Goal: Transaction & Acquisition: Purchase product/service

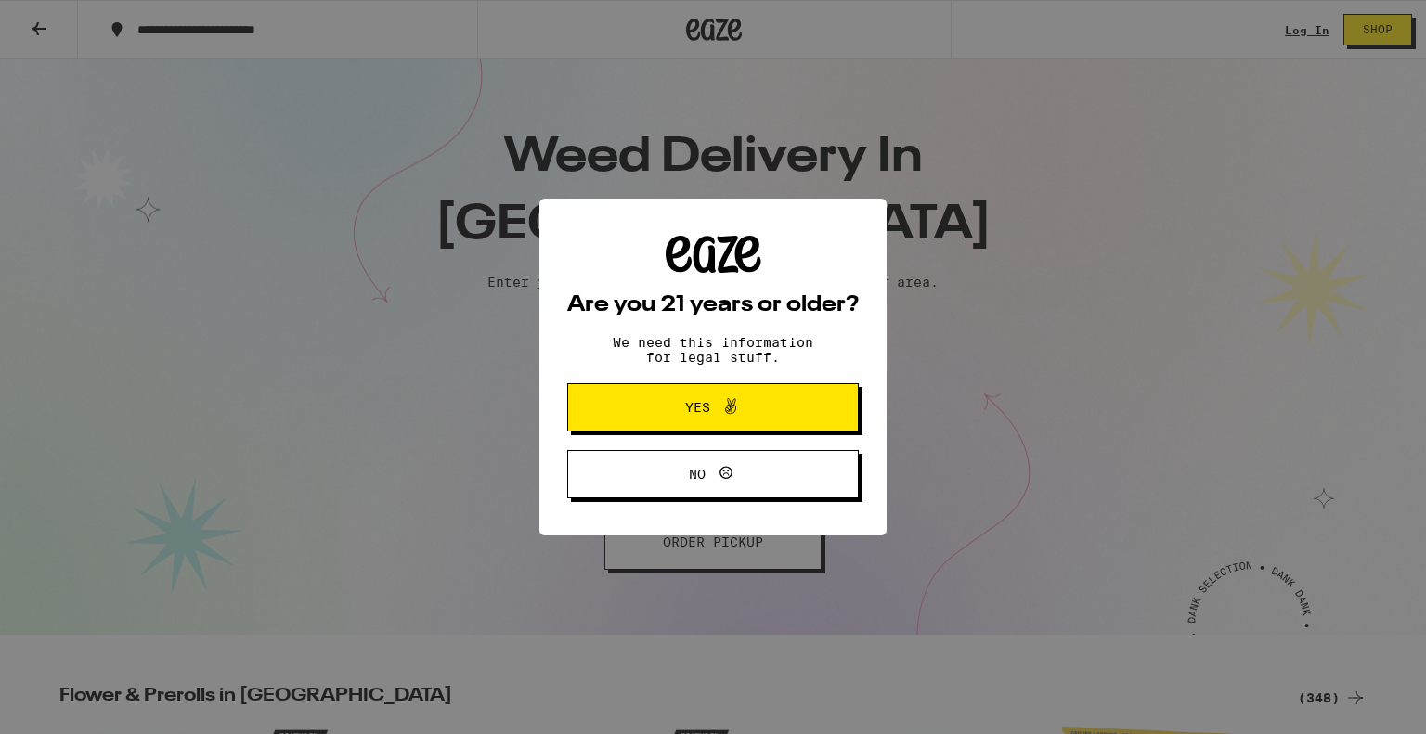
click at [692, 409] on span "Yes" at bounding box center [697, 407] width 25 height 13
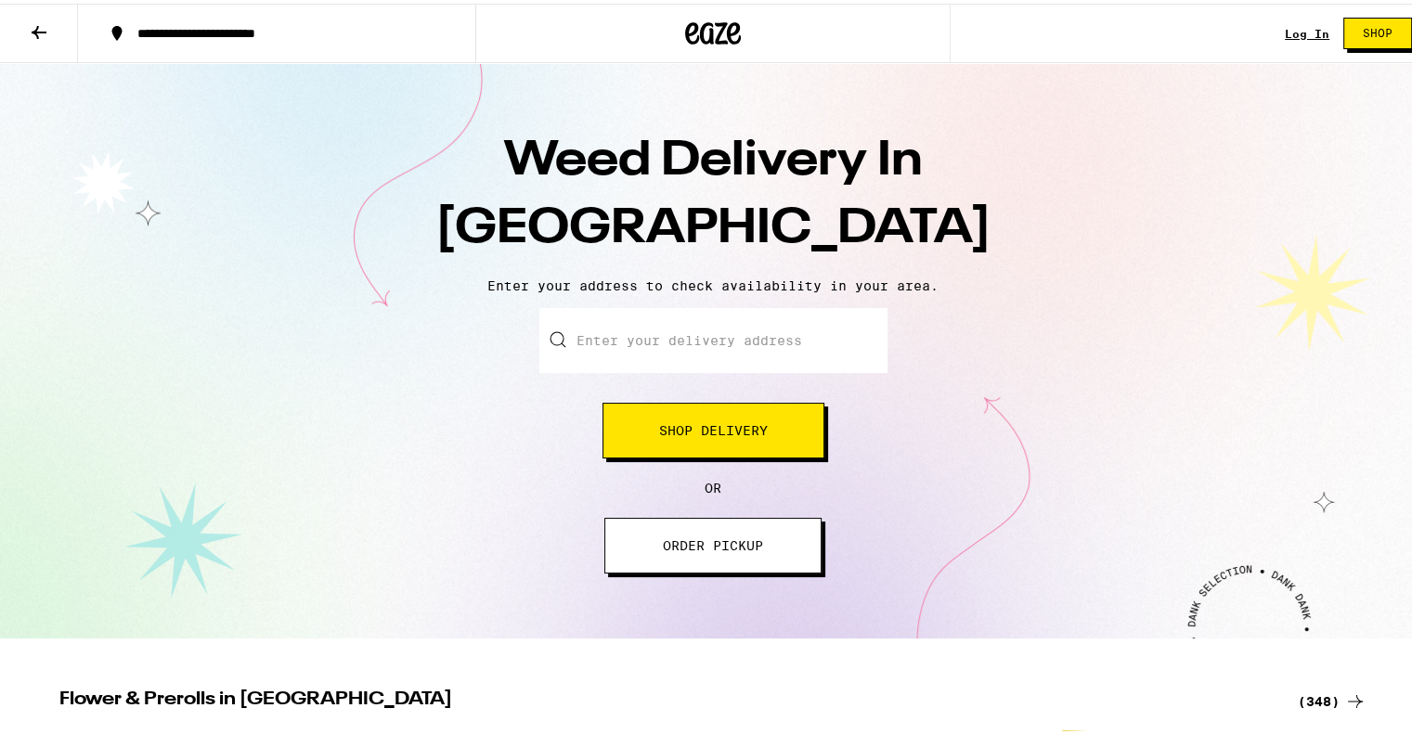
click at [687, 339] on input "Enter your delivery address" at bounding box center [713, 336] width 348 height 65
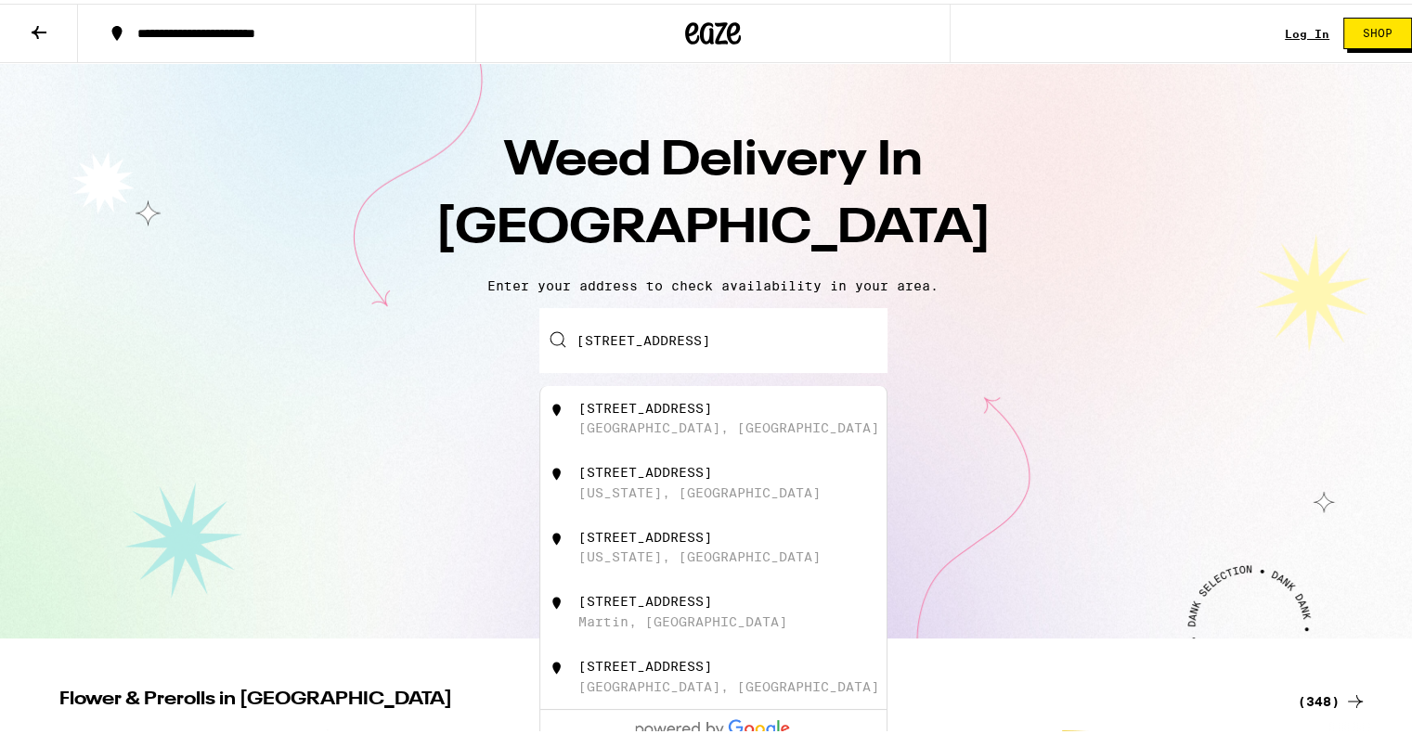
click at [705, 413] on div "[STREET_ADDRESS]" at bounding box center [743, 414] width 331 height 35
type input "[STREET_ADDRESS]"
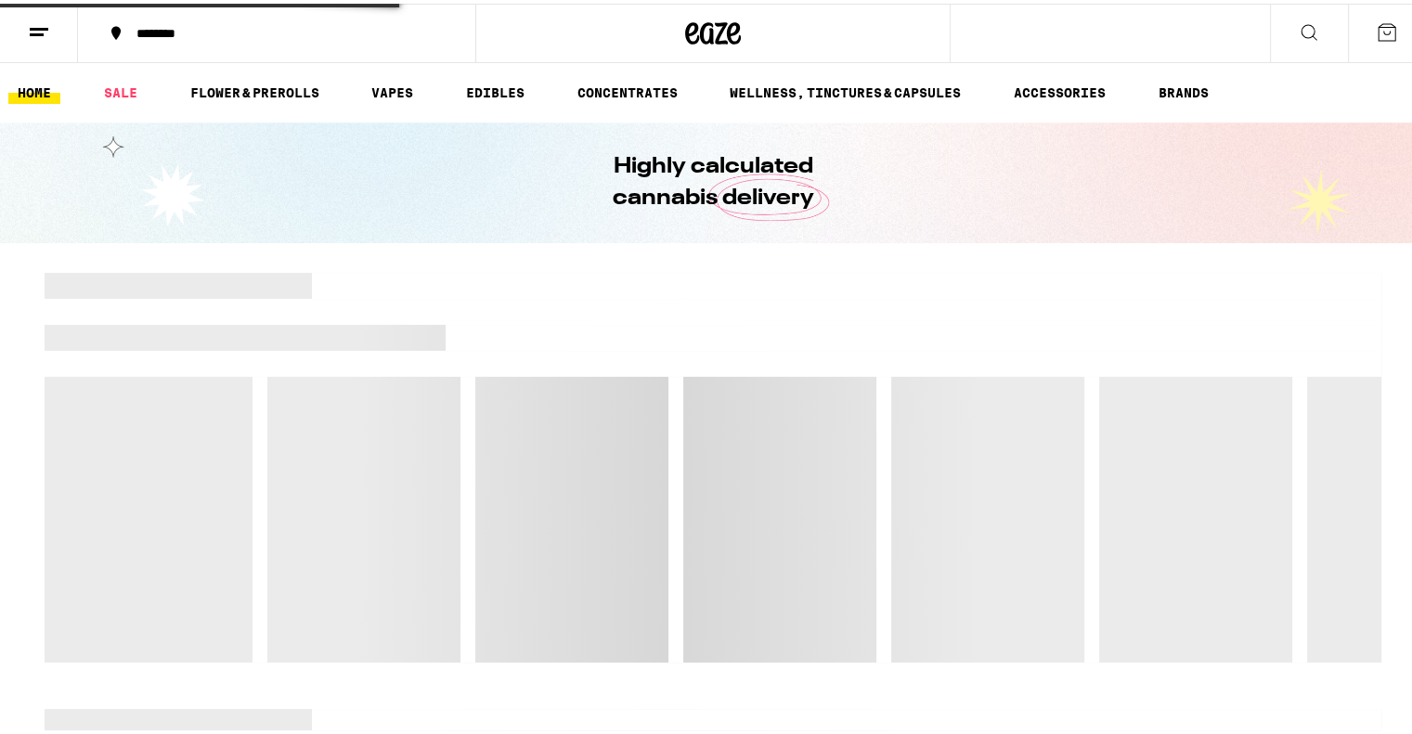
click at [705, 413] on div at bounding box center [713, 464] width 1337 height 390
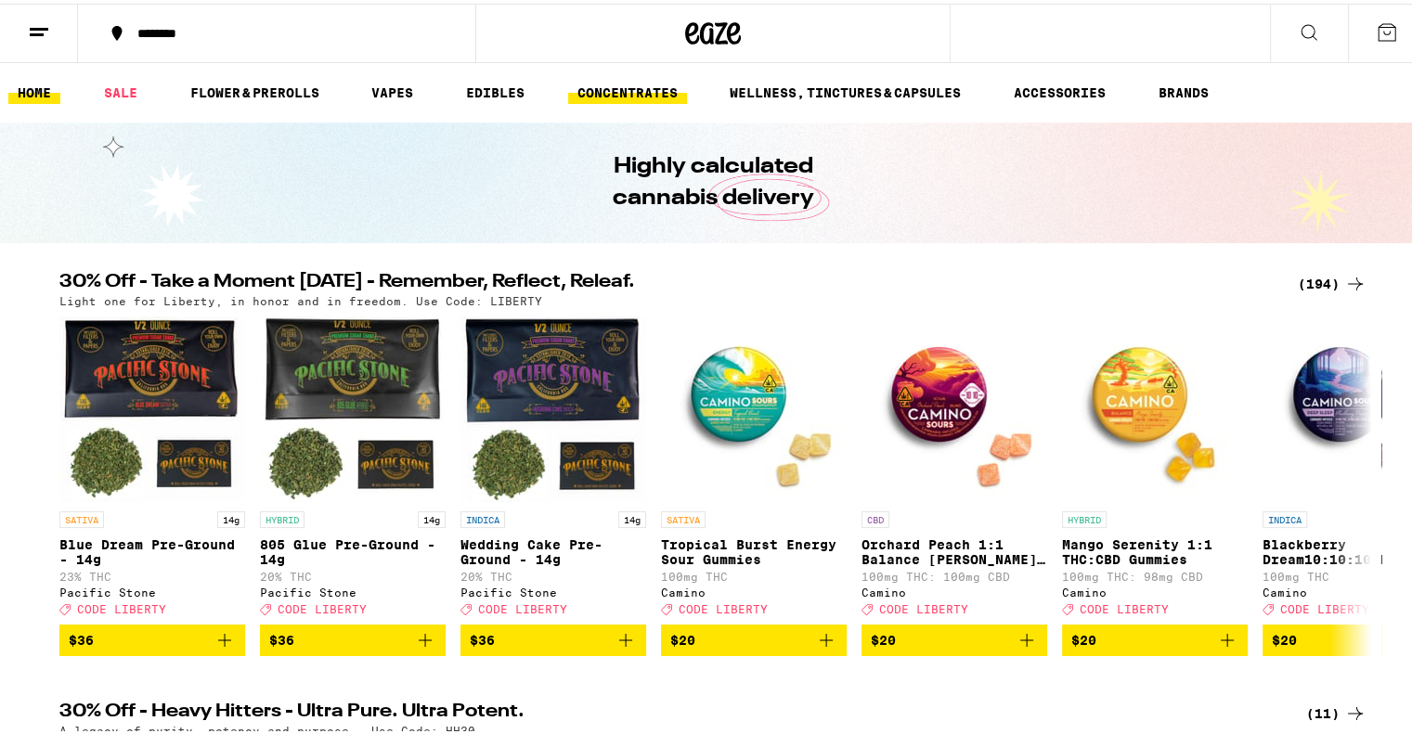
click at [604, 84] on link "CONCENTRATES" at bounding box center [627, 89] width 119 height 22
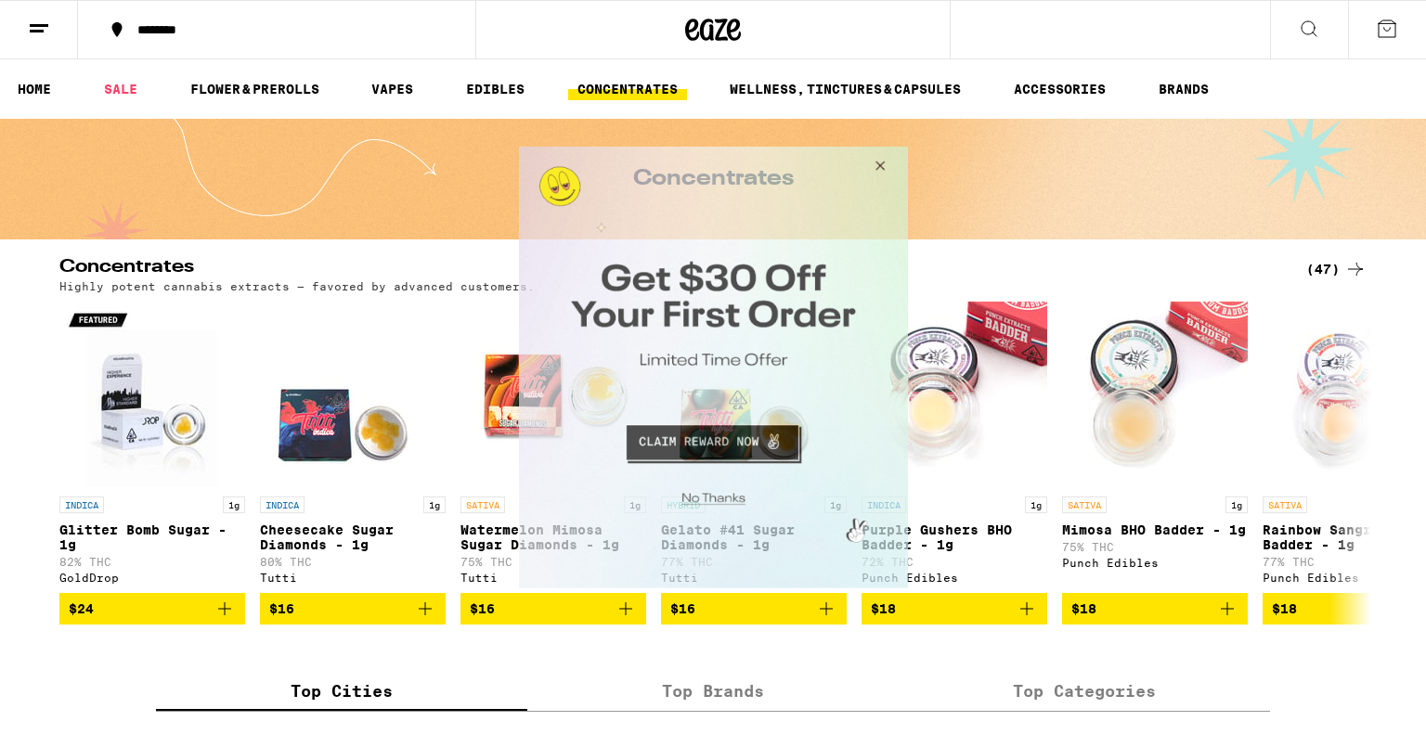
click at [877, 161] on button "Close Modal" at bounding box center [876, 168] width 50 height 45
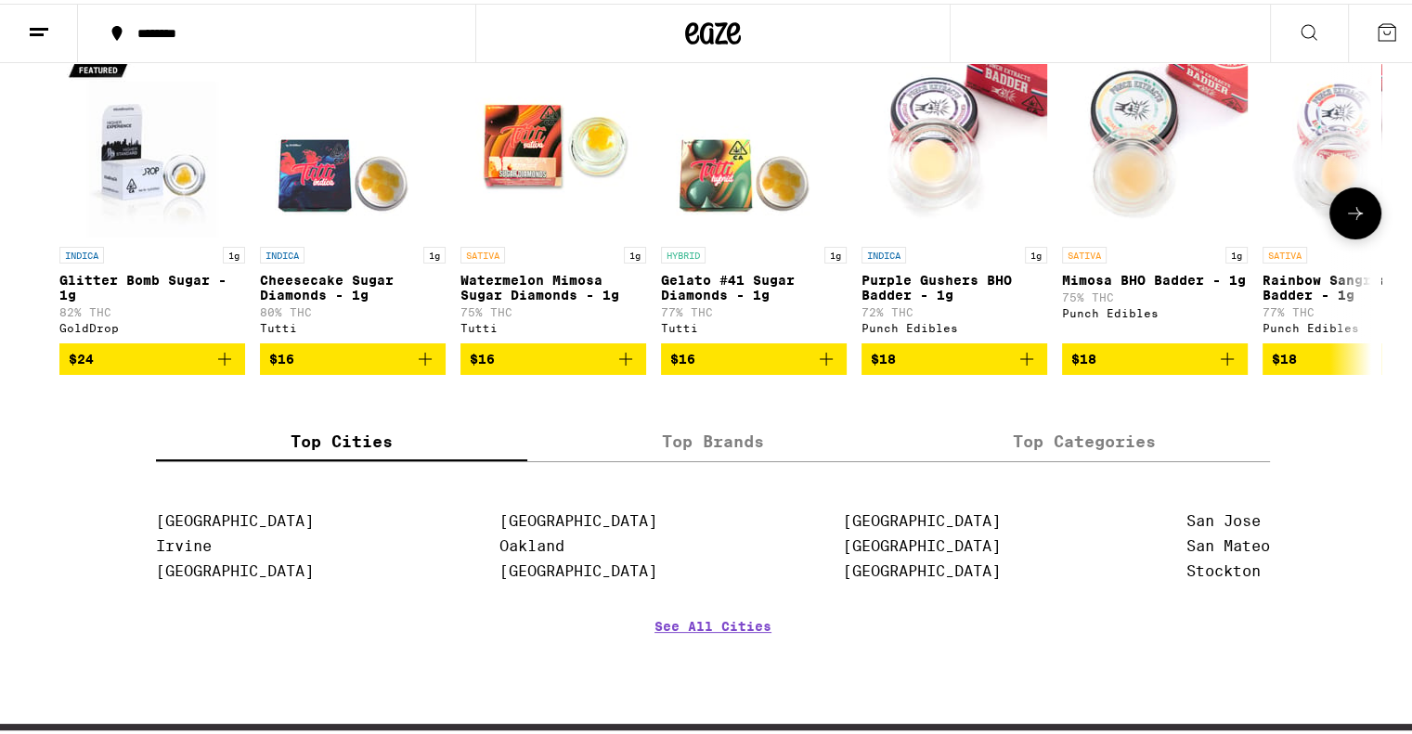
scroll to position [278, 0]
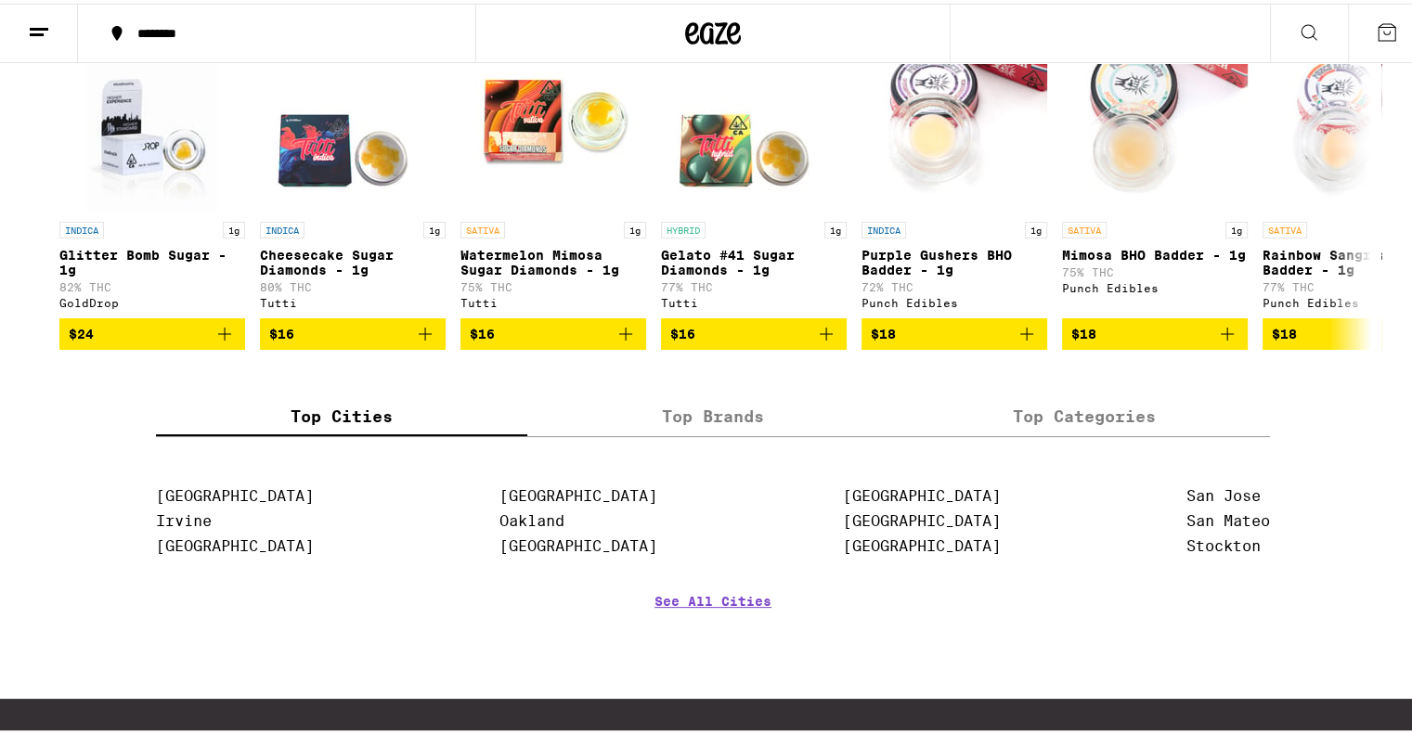
click at [716, 433] on label "Top Brands" at bounding box center [712, 413] width 371 height 40
click at [0, 0] on input "Top Brands" at bounding box center [0, 0] width 0 height 0
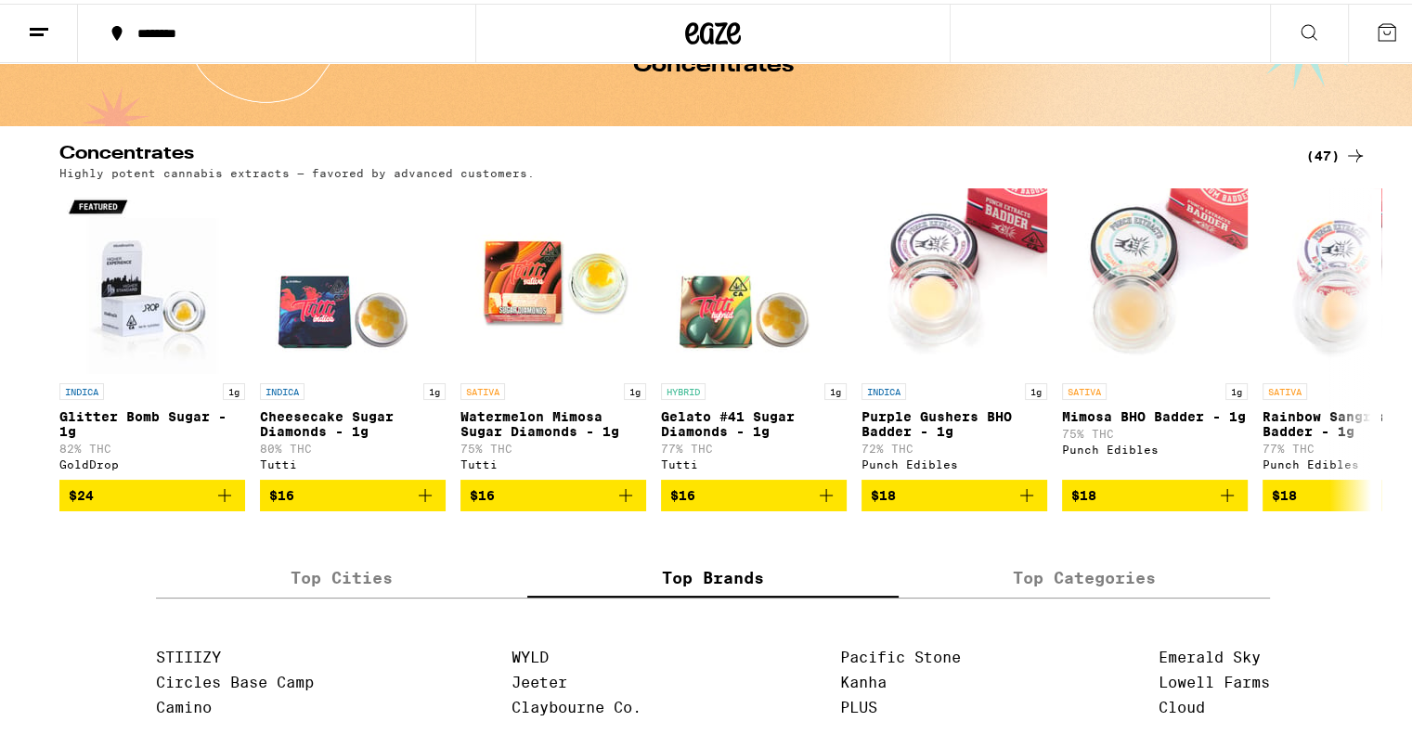
scroll to position [89, 0]
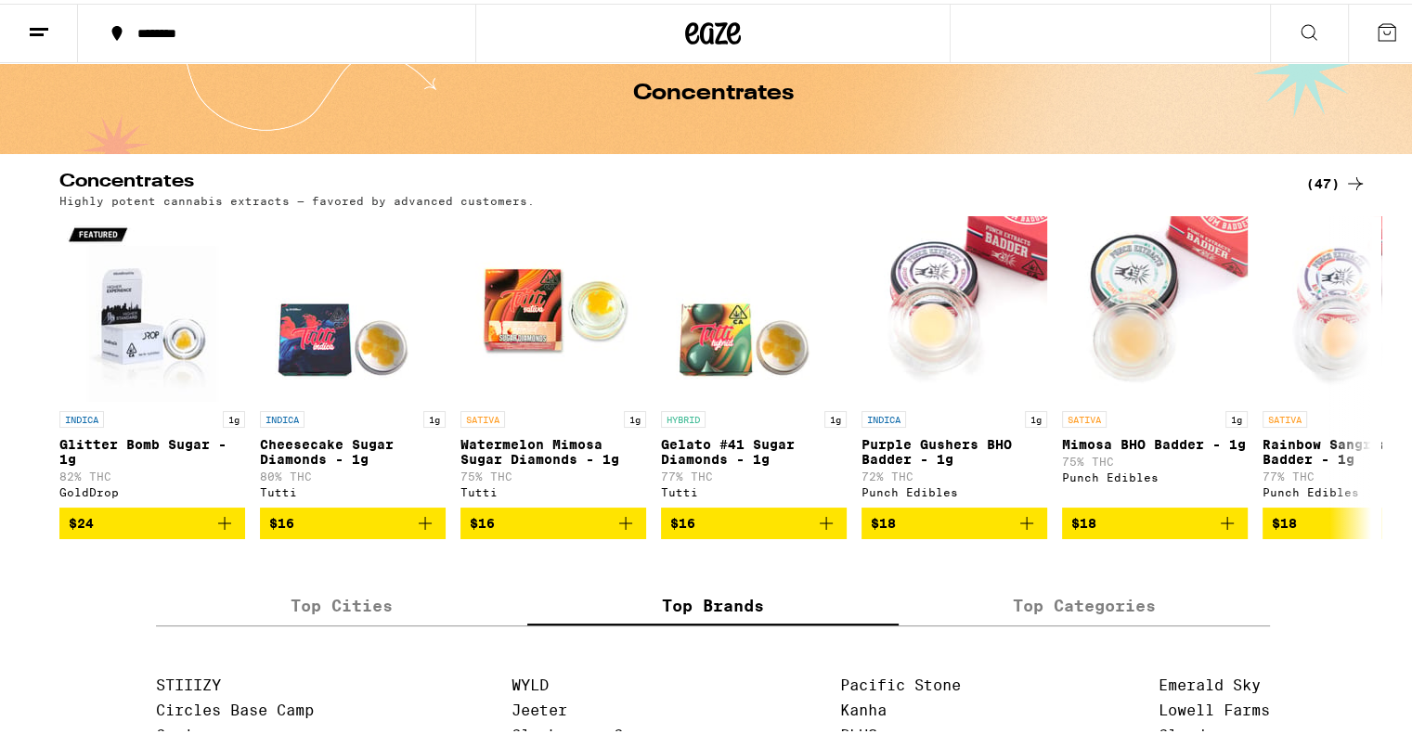
click at [1336, 175] on div "(47)" at bounding box center [1336, 180] width 60 height 22
